Goal: Find specific page/section: Find specific page/section

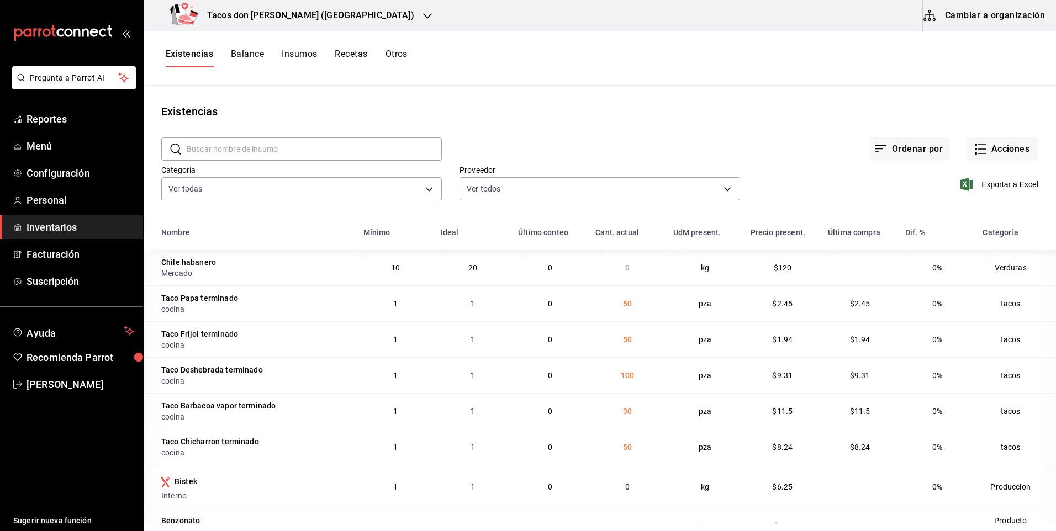
click at [293, 22] on div "Tacos don [PERSON_NAME] ([GEOGRAPHIC_DATA])" at bounding box center [294, 15] width 284 height 31
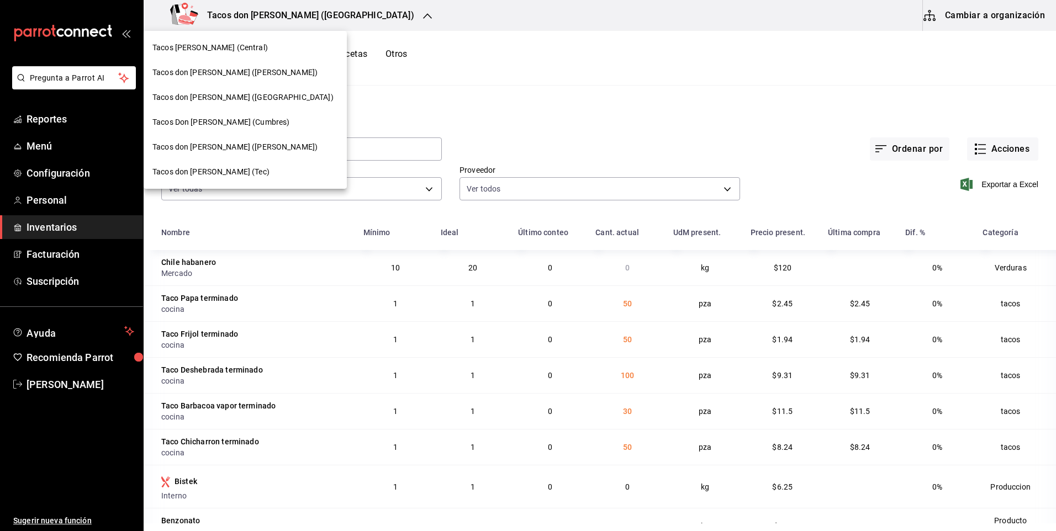
click at [261, 77] on div "Tacos don [PERSON_NAME] ([PERSON_NAME])" at bounding box center [245, 73] width 186 height 12
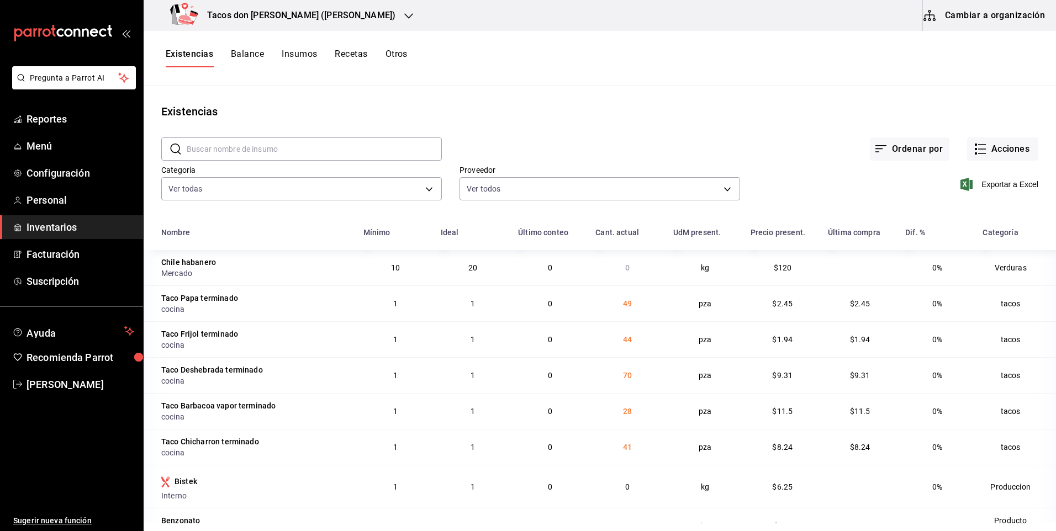
click at [286, 15] on h3 "Tacos don [PERSON_NAME] ([PERSON_NAME])" at bounding box center [296, 15] width 197 height 13
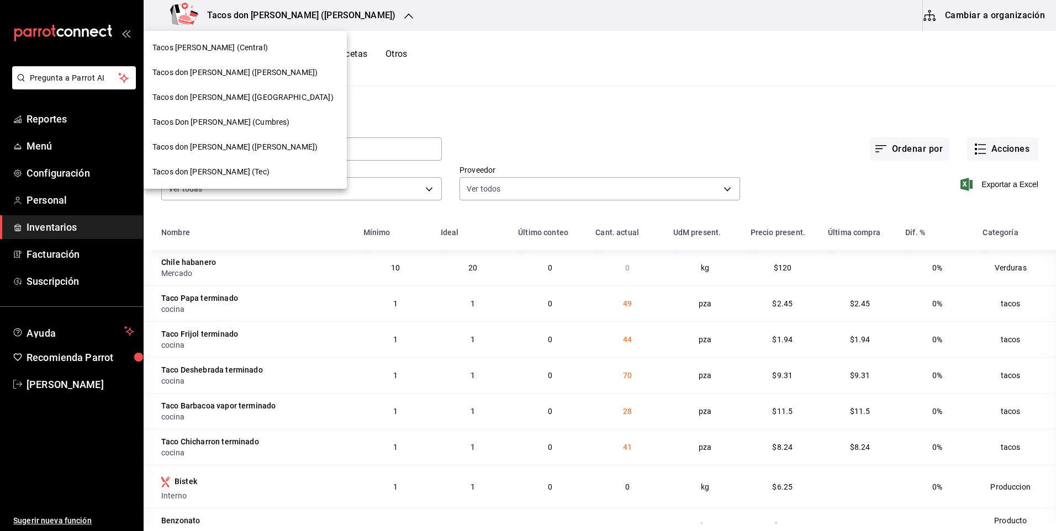
click at [246, 54] on div "Tacos [PERSON_NAME] (Central)" at bounding box center [245, 47] width 203 height 25
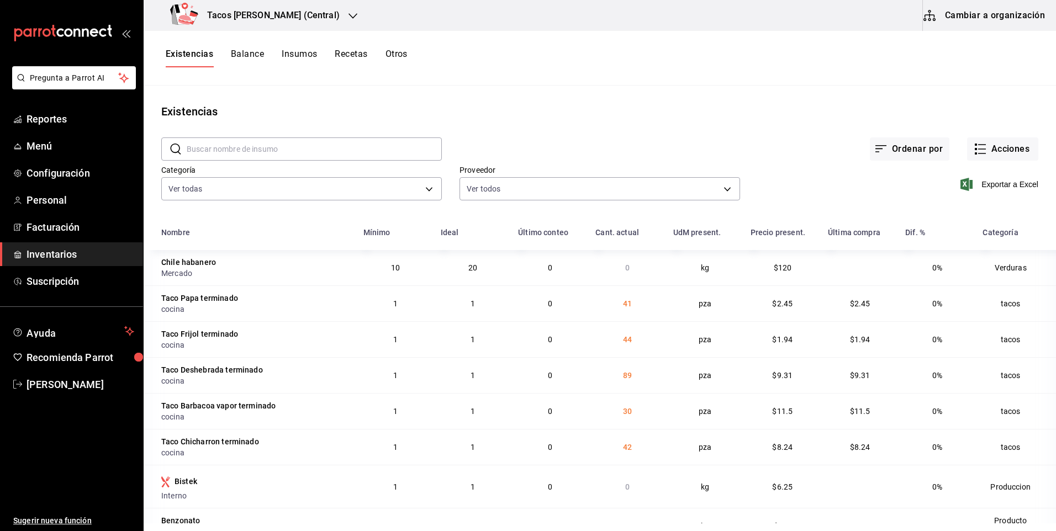
click at [263, 16] on h3 "Tacos [PERSON_NAME] (Central)" at bounding box center [268, 15] width 141 height 13
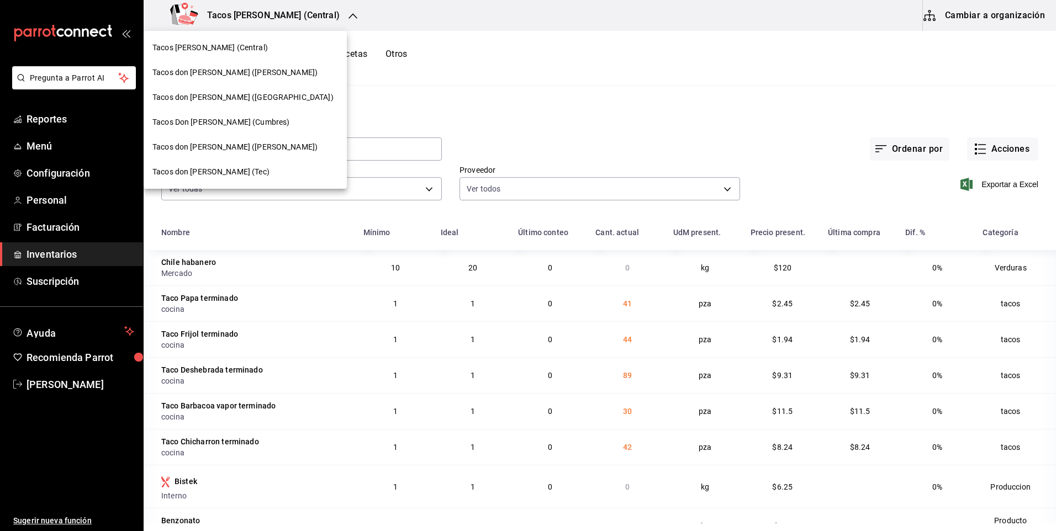
click at [266, 106] on div "Tacos don [PERSON_NAME] ([GEOGRAPHIC_DATA])" at bounding box center [245, 97] width 203 height 25
